Goal: Information Seeking & Learning: Learn about a topic

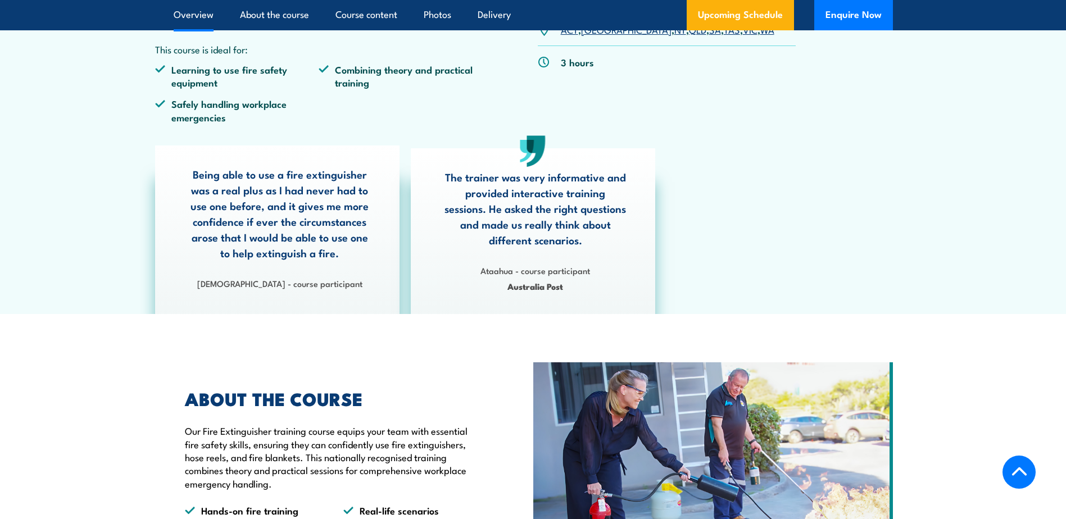
scroll to position [169, 0]
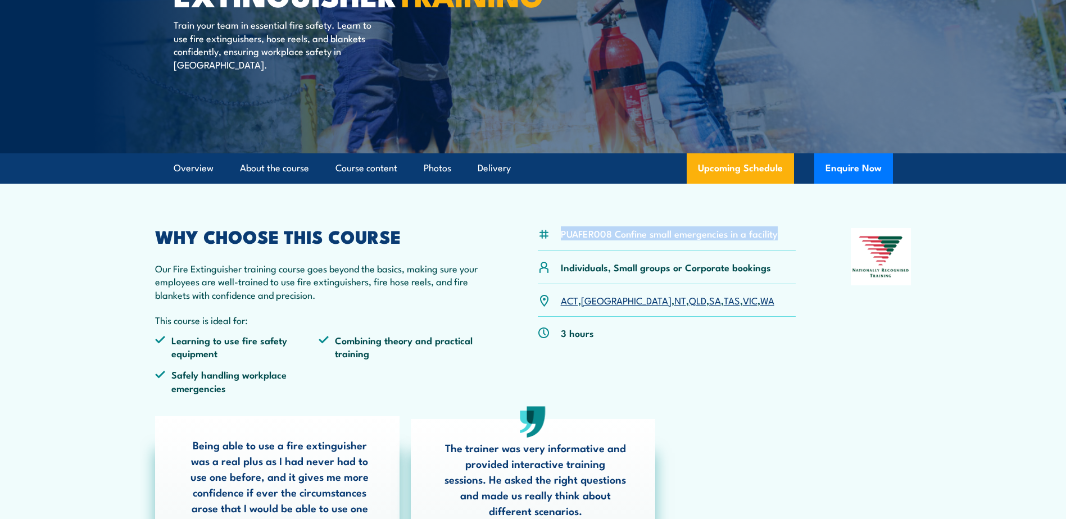
drag, startPoint x: 563, startPoint y: 233, endPoint x: 777, endPoint y: 241, distance: 214.3
click at [777, 241] on div "PUAFER008 Confine small emergencies in a facility" at bounding box center [667, 239] width 259 height 23
copy li "PUAFER008 Confine small emergencies in a facility"
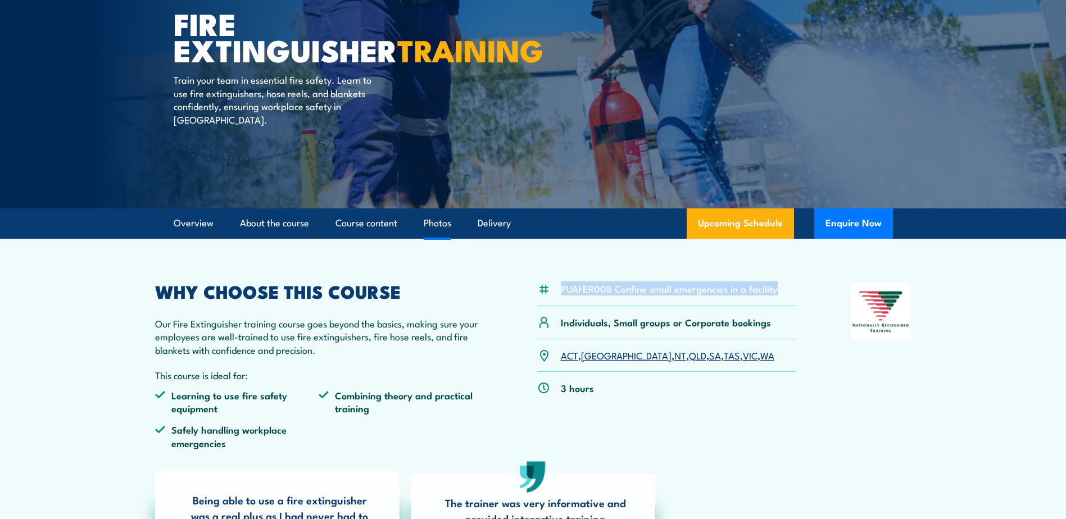
scroll to position [0, 0]
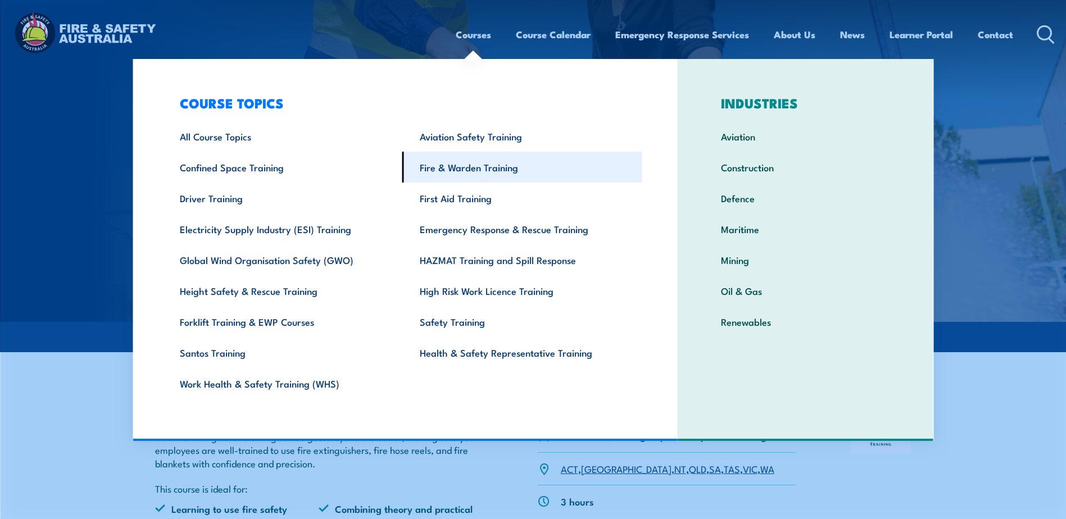
click at [471, 169] on link "Fire & Warden Training" at bounding box center [522, 167] width 240 height 31
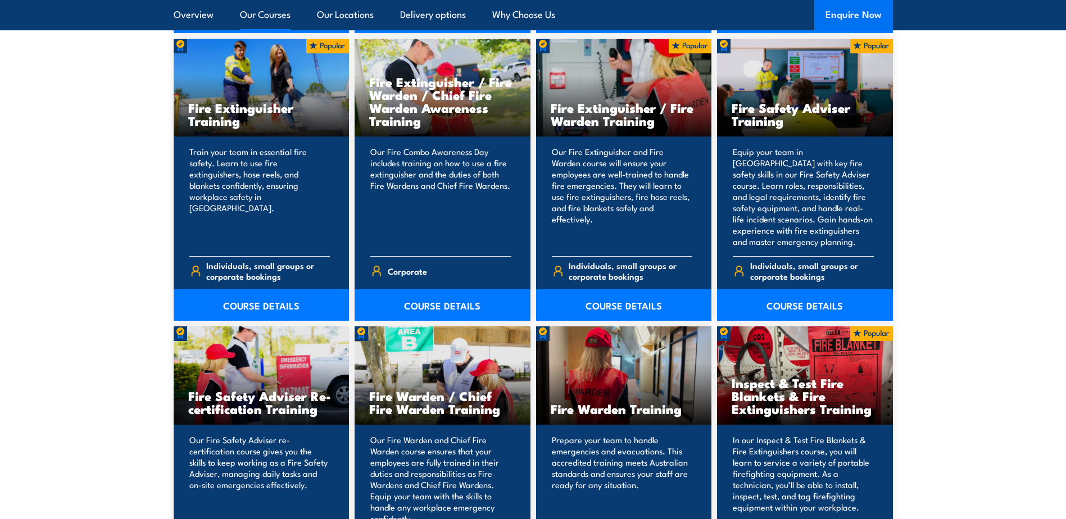
scroll to position [1068, 0]
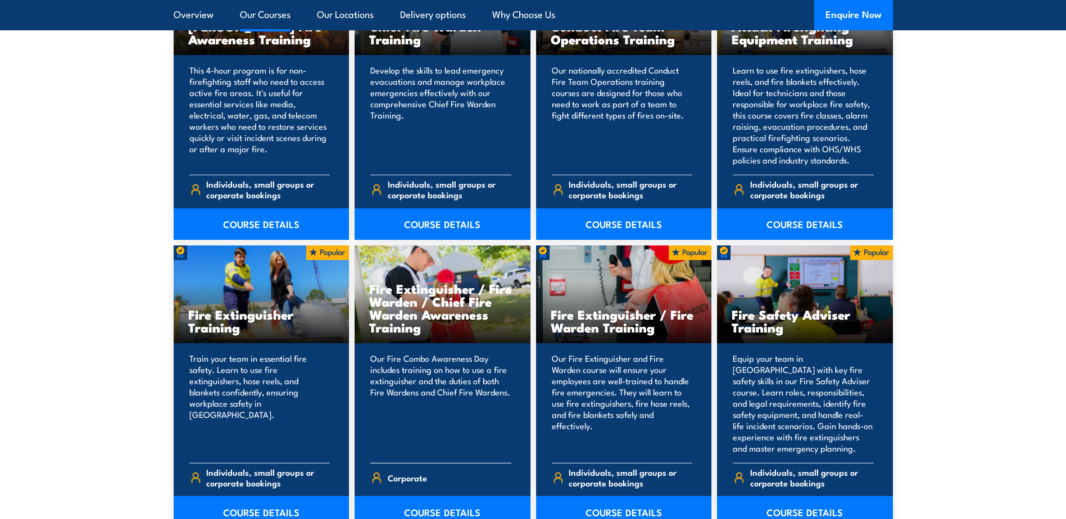
drag, startPoint x: 370, startPoint y: 287, endPoint x: 420, endPoint y: 331, distance: 66.2
click at [420, 331] on h3 "Fire Extinguisher / Fire Warden / Chief Fire Warden Awareness Training" at bounding box center [442, 308] width 147 height 52
copy h3 "Fire Extinguisher / Fire Warden / Chief Fire Warden Awareness Training"
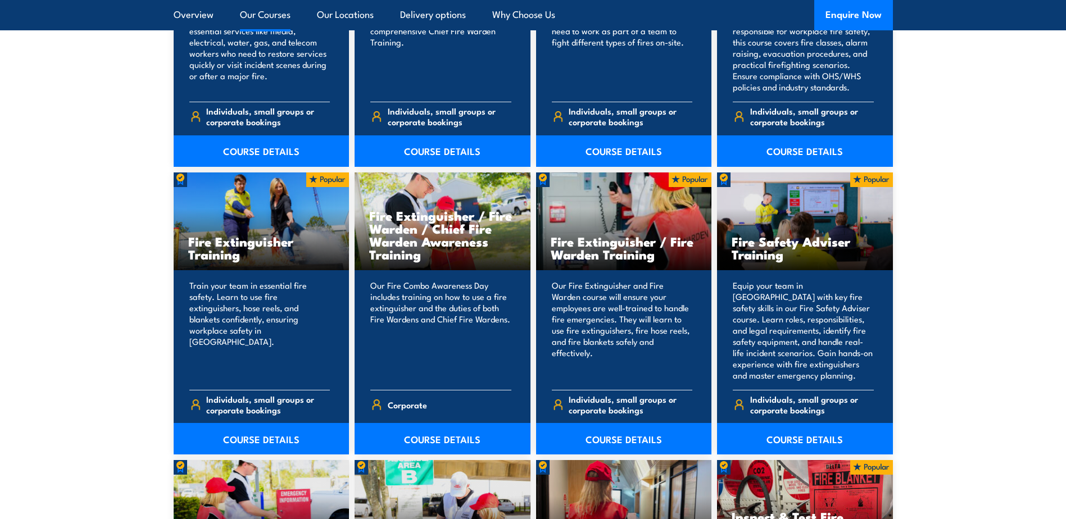
scroll to position [1181, 0]
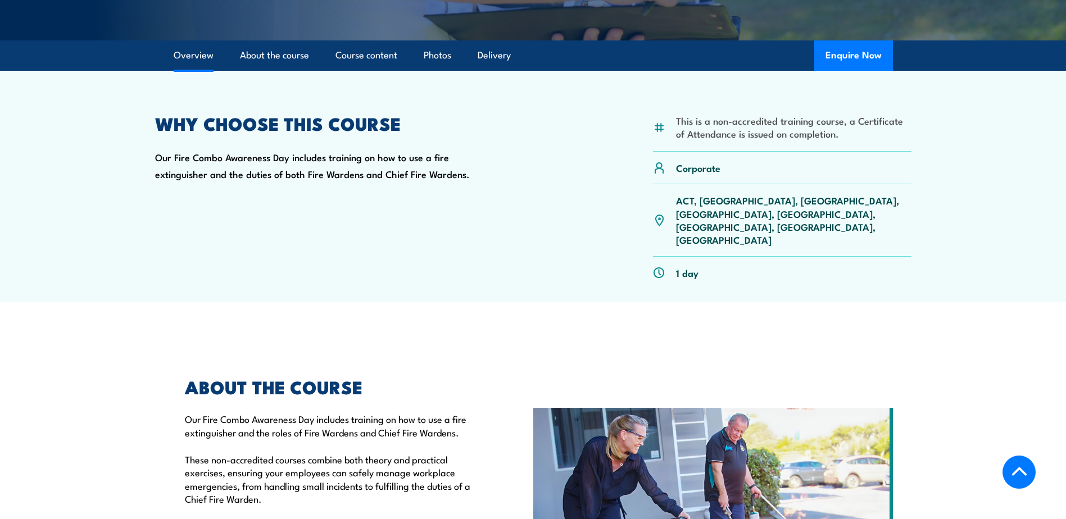
scroll to position [281, 0]
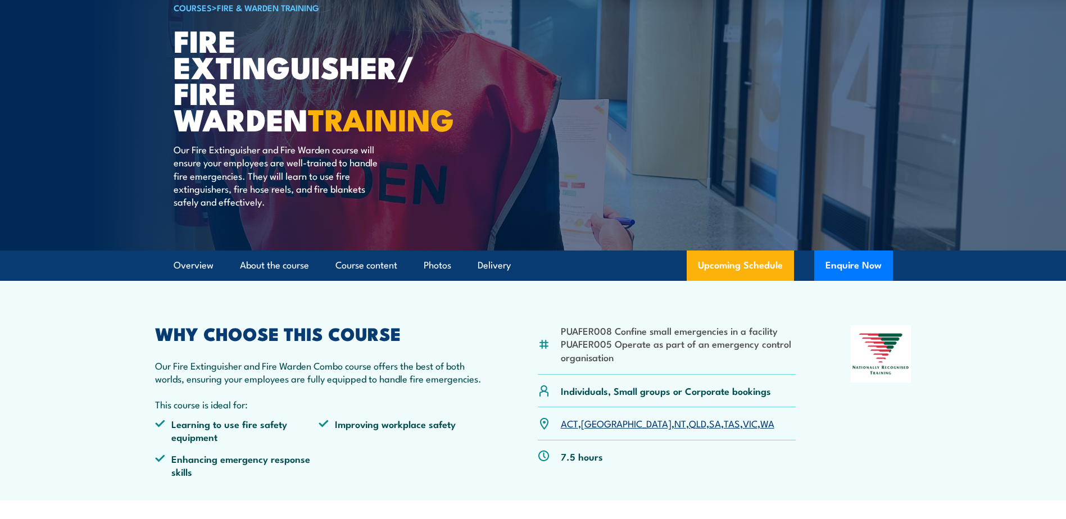
scroll to position [112, 0]
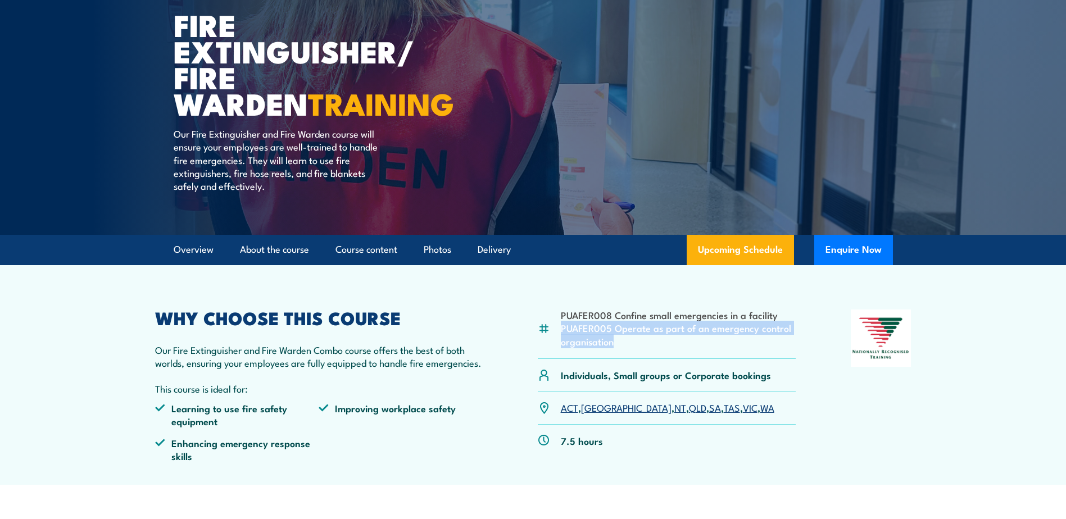
drag, startPoint x: 559, startPoint y: 327, endPoint x: 616, endPoint y: 338, distance: 58.0
click at [616, 338] on div "PUAFER008 Confine small emergencies in a facility PUAFER005 Operate as part of …" at bounding box center [667, 334] width 259 height 49
copy li "PUAFER005 Operate as part of an emergency control organisation"
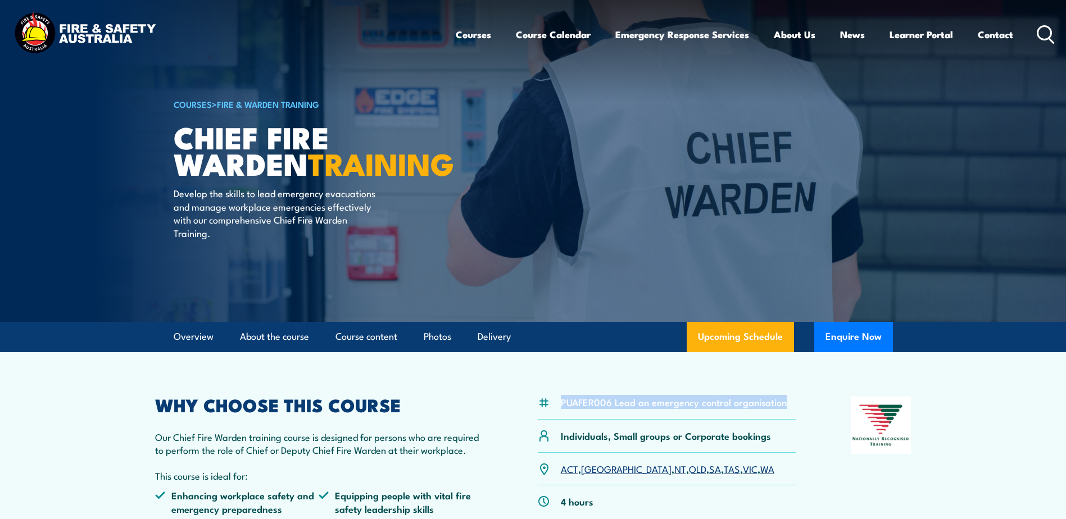
drag, startPoint x: 560, startPoint y: 402, endPoint x: 786, endPoint y: 405, distance: 226.6
click at [786, 405] on div "PUAFER006 Lead an emergency control organisation" at bounding box center [667, 408] width 259 height 23
copy li "PUAFER006 Lead an emergency control organisation"
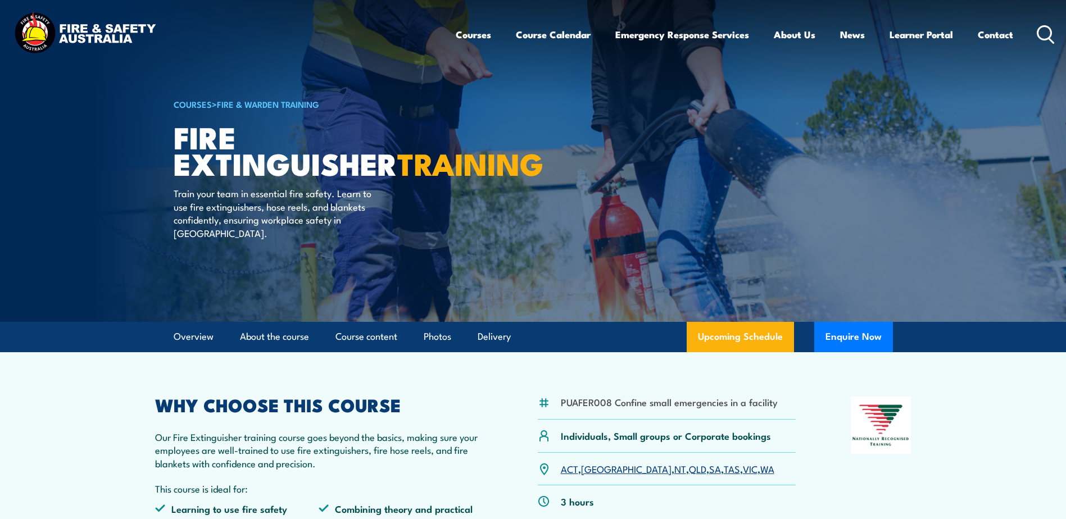
scroll to position [56, 0]
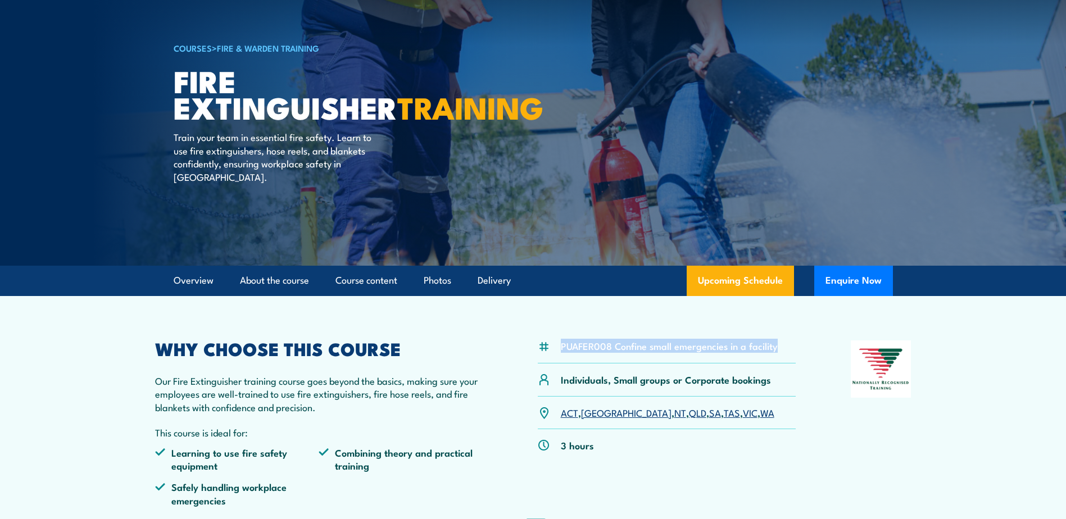
drag, startPoint x: 562, startPoint y: 345, endPoint x: 779, endPoint y: 360, distance: 217.5
click at [779, 360] on div "PUAFER008 Confine small emergencies in a facility" at bounding box center [667, 352] width 259 height 23
copy li "PUAFER008 Confine small emergencies in a facility"
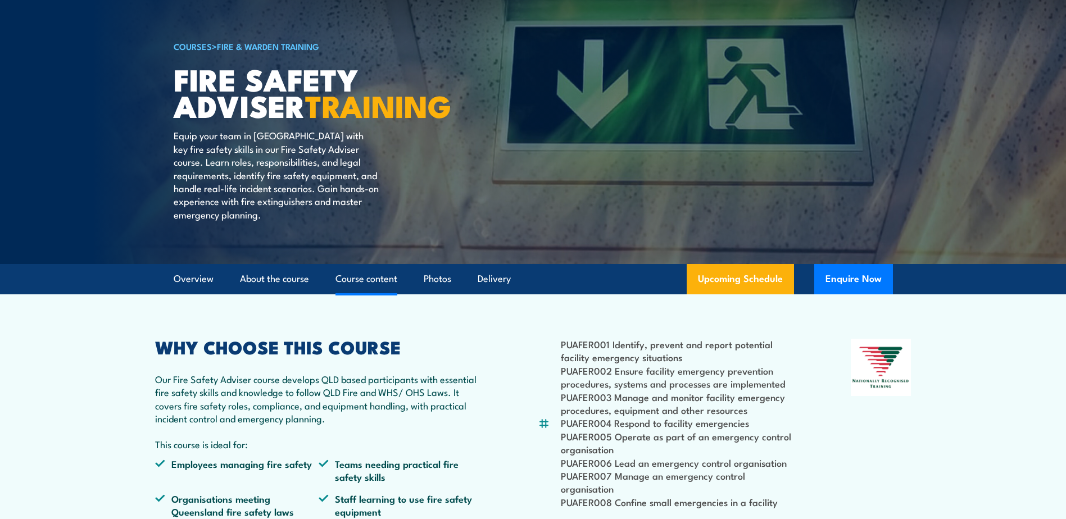
scroll to position [56, 0]
